Goal: Task Accomplishment & Management: Use online tool/utility

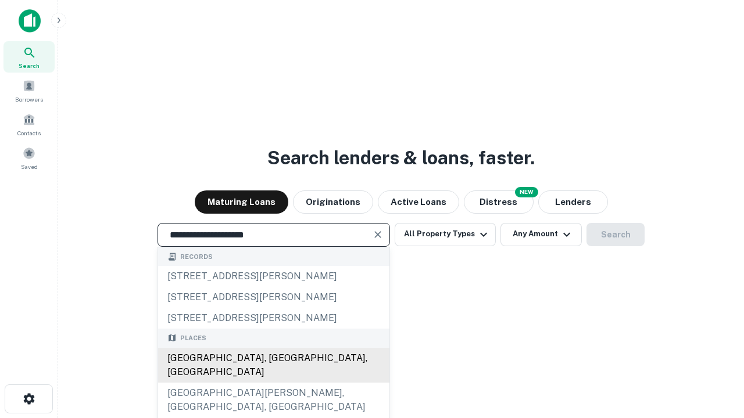
click at [273, 383] on div "[GEOGRAPHIC_DATA], [GEOGRAPHIC_DATA], [GEOGRAPHIC_DATA]" at bounding box center [273, 365] width 231 height 35
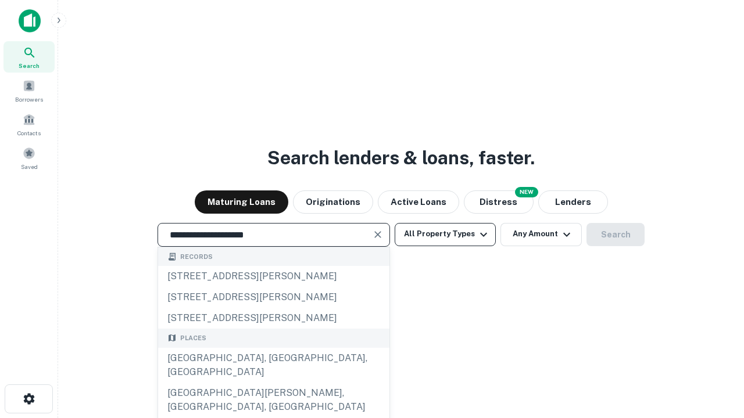
type input "**********"
click at [445, 234] on button "All Property Types" at bounding box center [445, 234] width 101 height 23
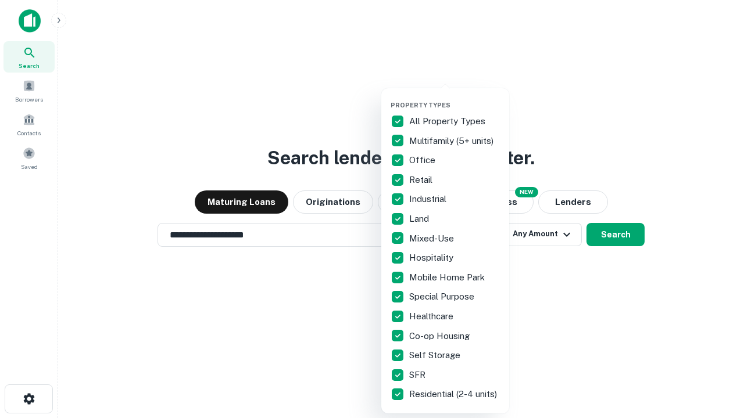
click at [454, 98] on button "button" at bounding box center [455, 98] width 128 height 1
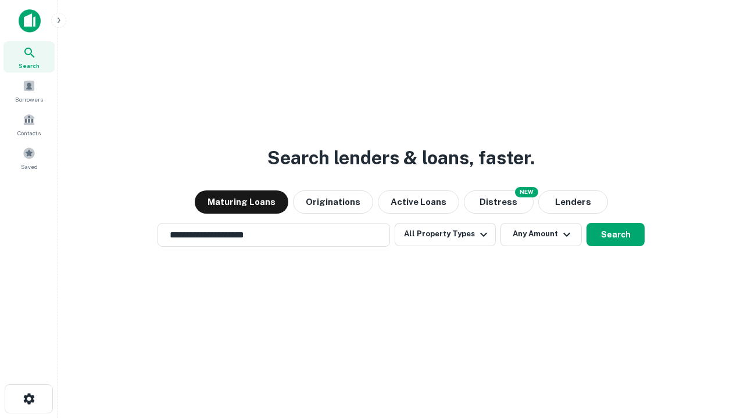
scroll to position [18, 0]
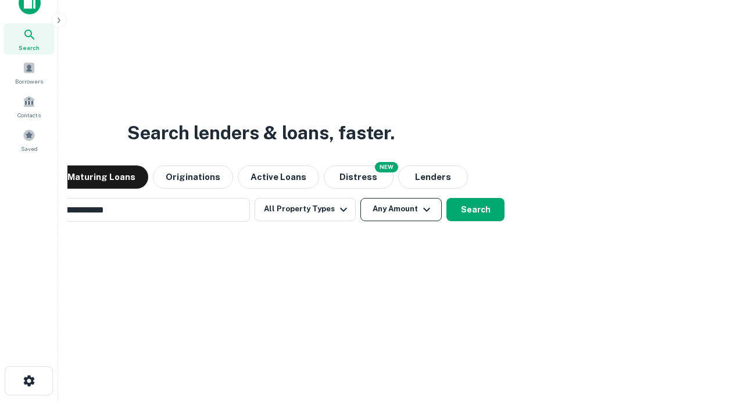
click at [360, 198] on button "Any Amount" at bounding box center [400, 209] width 81 height 23
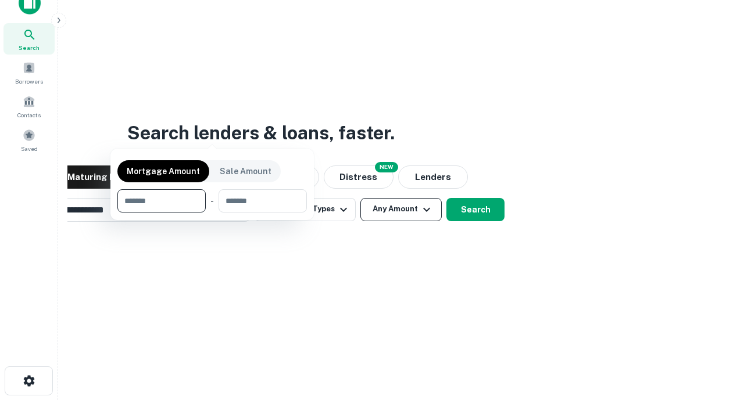
scroll to position [19, 0]
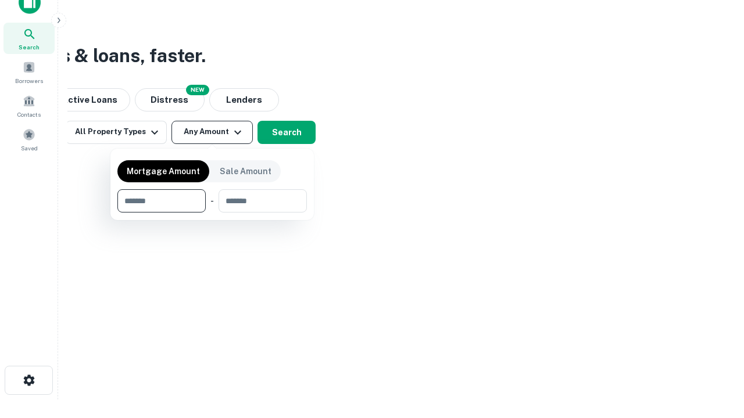
type input "*******"
click at [212, 213] on button "button" at bounding box center [211, 213] width 189 height 1
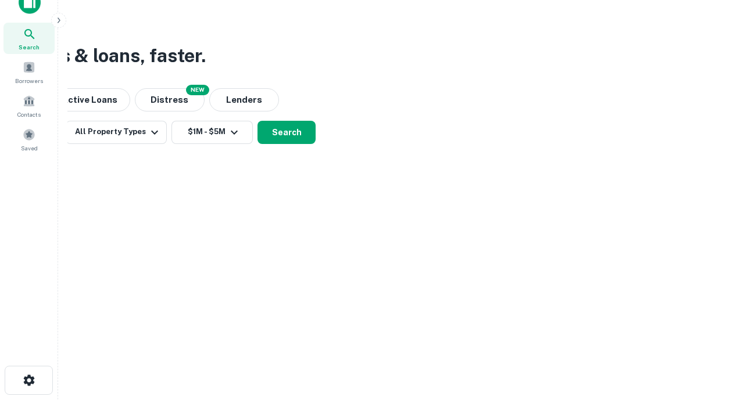
scroll to position [18, 0]
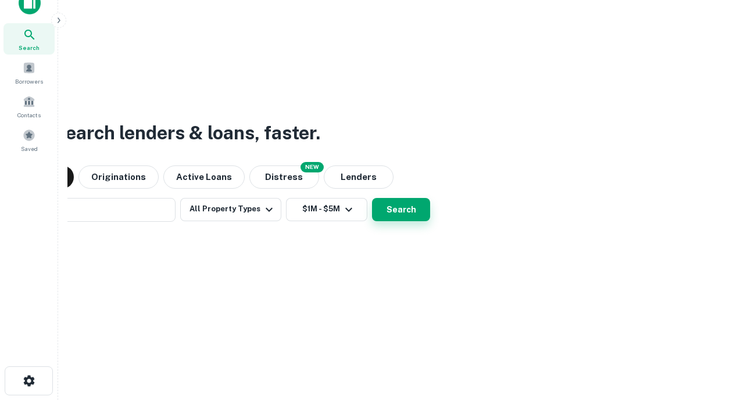
click at [372, 198] on button "Search" at bounding box center [401, 209] width 58 height 23
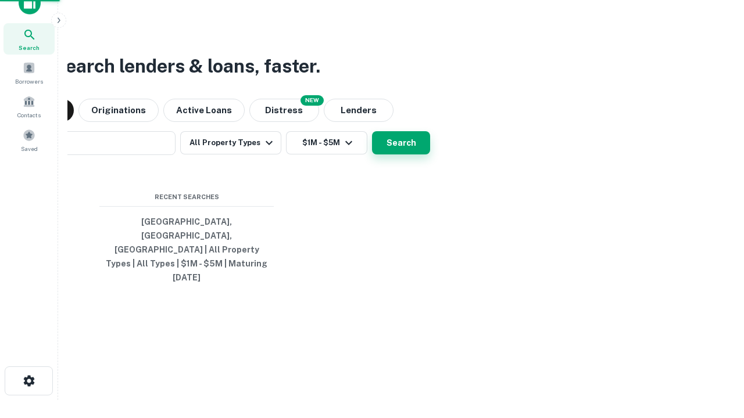
scroll to position [19, 0]
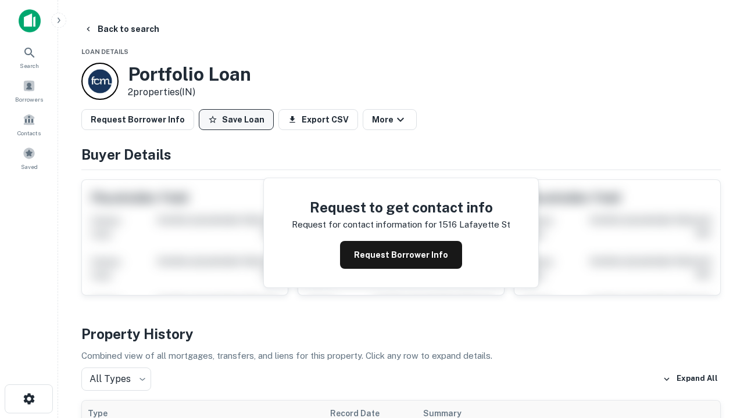
click at [236, 120] on button "Save Loan" at bounding box center [236, 119] width 75 height 21
click at [239, 120] on button "Loan Saved" at bounding box center [239, 119] width 80 height 21
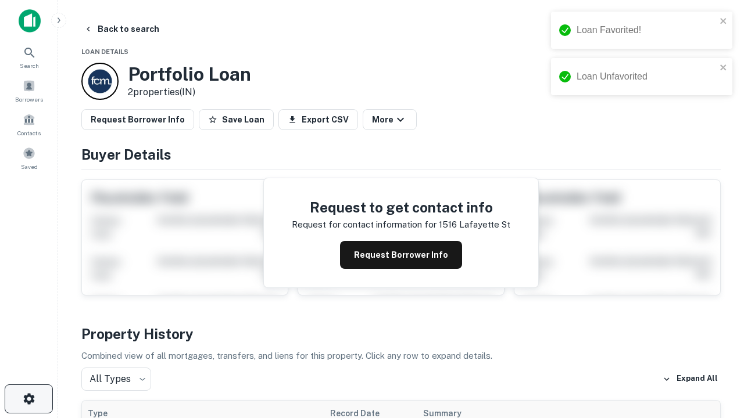
click at [28, 399] on icon "button" at bounding box center [29, 399] width 14 height 14
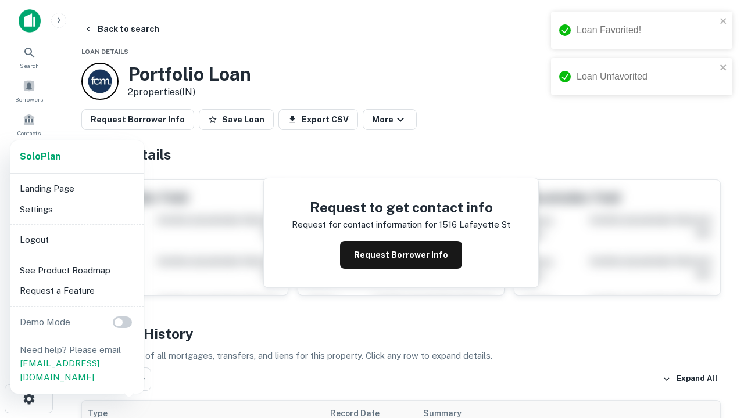
click at [77, 239] on li "Logout" at bounding box center [77, 240] width 124 height 21
